Goal: Information Seeking & Learning: Learn about a topic

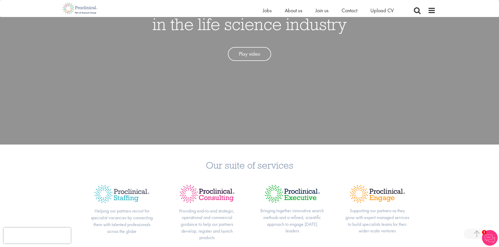
scroll to position [105, 0]
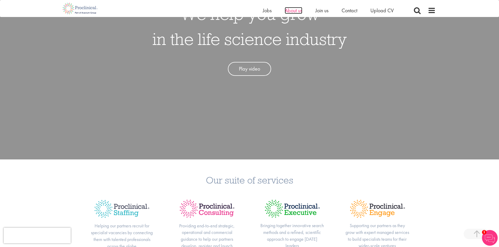
click at [288, 10] on span "About us" at bounding box center [293, 10] width 18 height 7
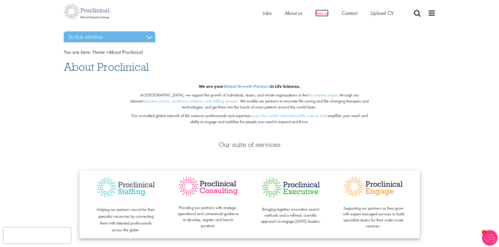
click at [321, 14] on span "Join us" at bounding box center [321, 13] width 13 height 7
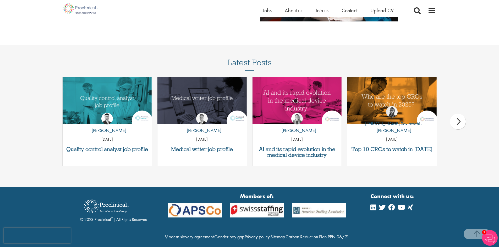
scroll to position [671, 0]
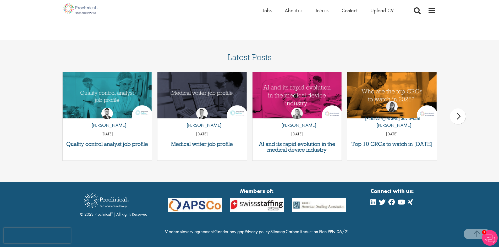
click at [428, 8] on span at bounding box center [431, 11] width 8 height 8
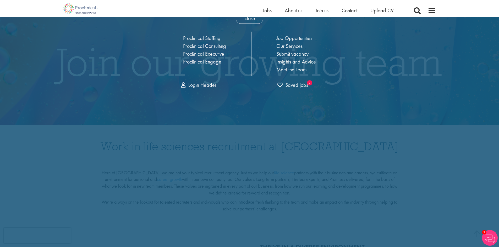
scroll to position [0, 0]
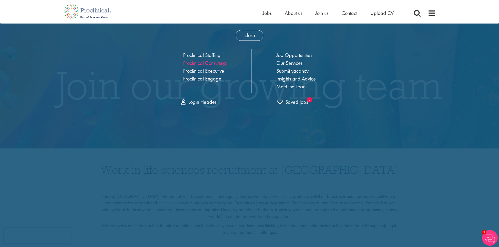
drag, startPoint x: 178, startPoint y: 68, endPoint x: 214, endPoint y: 65, distance: 35.7
drag, startPoint x: 214, startPoint y: 65, endPoint x: 299, endPoint y: 88, distance: 87.9
click at [299, 88] on link "Meet the Team" at bounding box center [291, 86] width 30 height 7
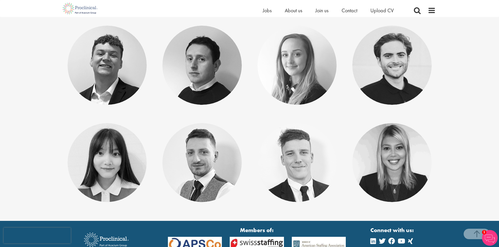
scroll to position [2639, 0]
